Goal: Task Accomplishment & Management: Manage account settings

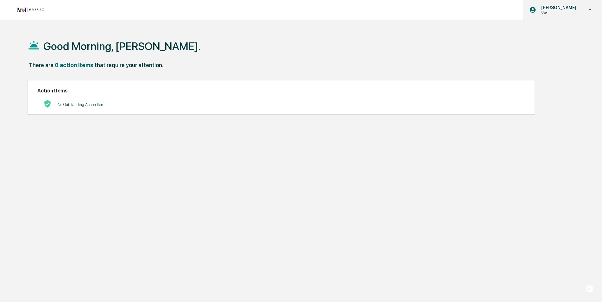
click at [562, 13] on p "User" at bounding box center [557, 12] width 43 height 4
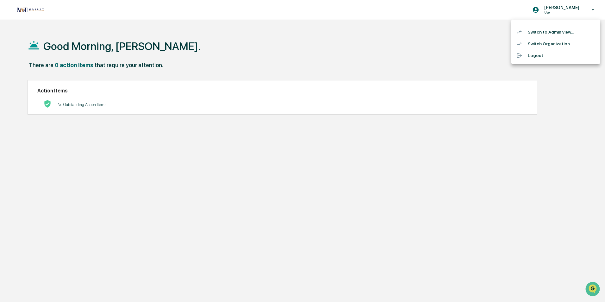
click at [550, 33] on li "Switch to Admin view..." at bounding box center [555, 32] width 89 height 12
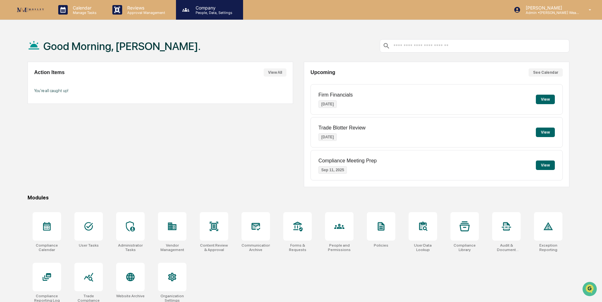
click at [207, 9] on p "Company" at bounding box center [212, 7] width 45 height 5
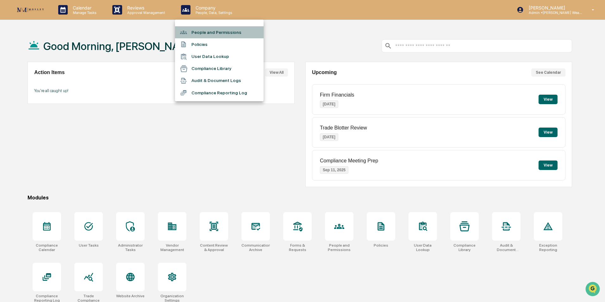
click at [196, 30] on li "People and Permissions" at bounding box center [219, 32] width 89 height 12
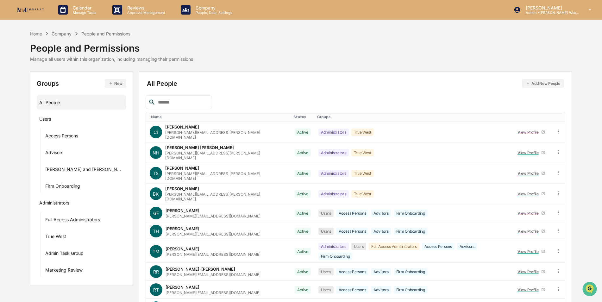
click at [171, 102] on input "text" at bounding box center [182, 102] width 54 height 8
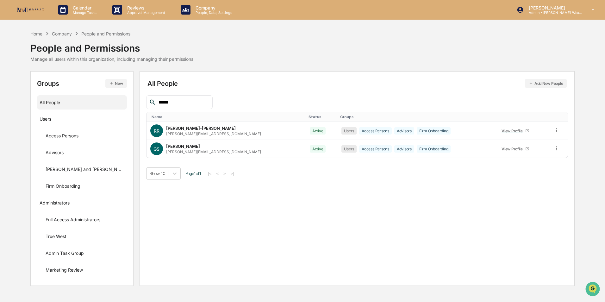
type input "*****"
click at [556, 130] on icon at bounding box center [556, 130] width 1 height 4
click at [531, 168] on div "Change Name/Email" at bounding box center [527, 166] width 53 height 8
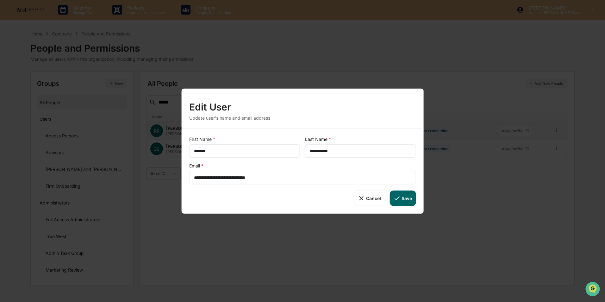
drag, startPoint x: 205, startPoint y: 178, endPoint x: 174, endPoint y: 174, distance: 31.3
click at [174, 174] on div "**********" at bounding box center [302, 151] width 605 height 302
click at [398, 200] on icon at bounding box center [396, 198] width 7 height 7
type input "**********"
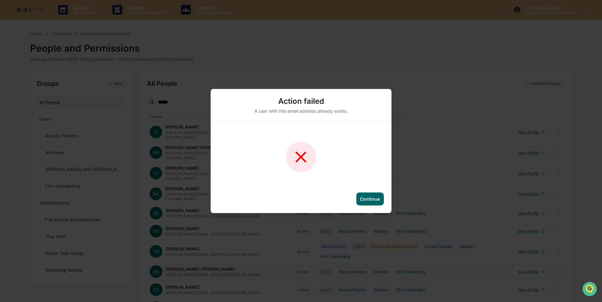
click at [374, 201] on div "Continue" at bounding box center [370, 198] width 20 height 5
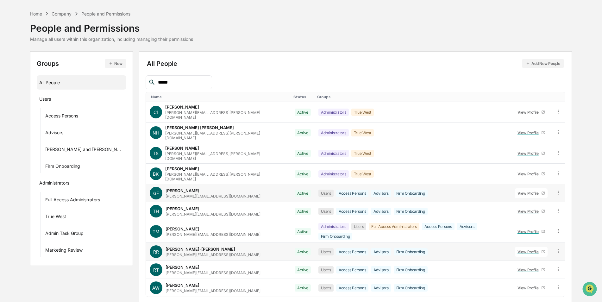
scroll to position [28, 0]
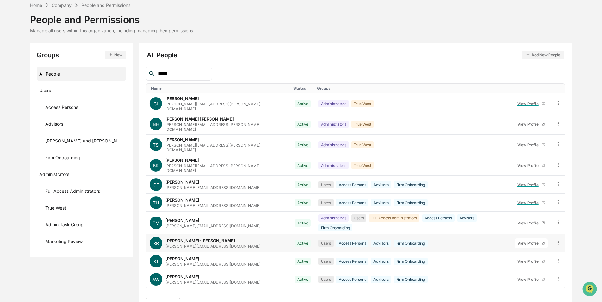
click at [222, 301] on button ">" at bounding box center [225, 303] width 6 height 5
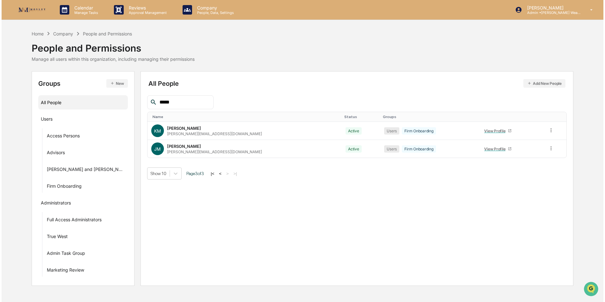
scroll to position [0, 0]
click at [216, 173] on button "<" at bounding box center [219, 173] width 6 height 5
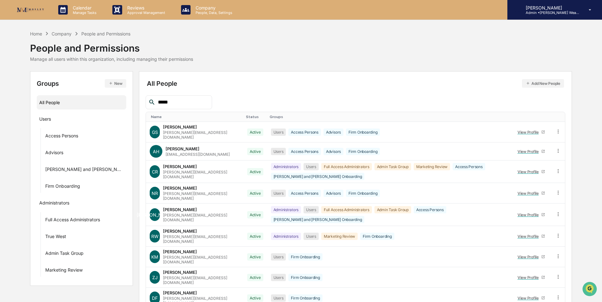
click at [570, 13] on p "Admin • [PERSON_NAME] Wealth" at bounding box center [549, 12] width 59 height 4
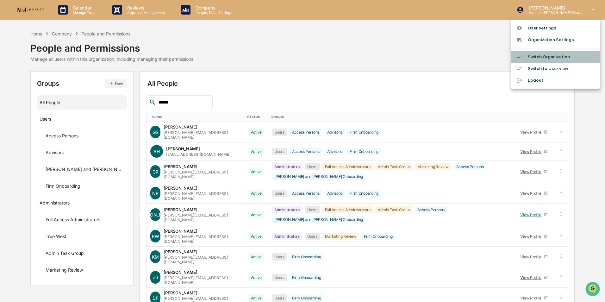
click at [548, 55] on li "Switch Organization" at bounding box center [555, 57] width 89 height 12
